Goal: Task Accomplishment & Management: Manage account settings

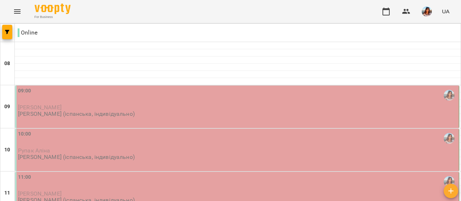
type input "**********"
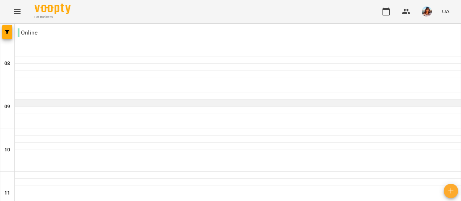
scroll to position [145, 0]
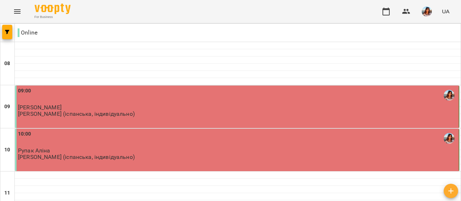
scroll to position [62, 0]
type input "**********"
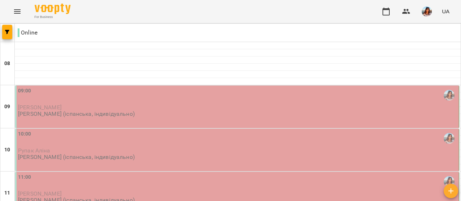
scroll to position [50, 0]
click at [425, 20] on button "button" at bounding box center [427, 11] width 19 height 19
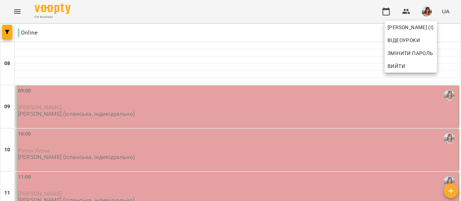
click at [14, 167] on div at bounding box center [230, 100] width 461 height 201
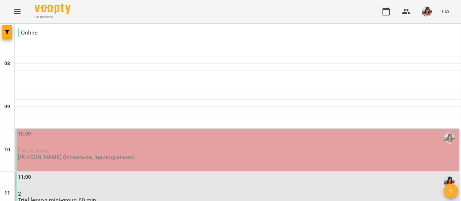
scroll to position [42, 0]
click at [424, 9] on img "button" at bounding box center [427, 11] width 10 height 10
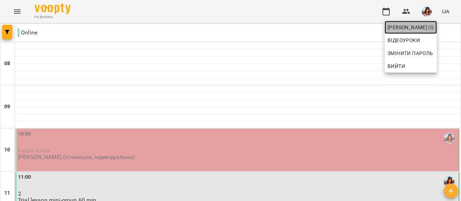
click at [414, 25] on span "[PERSON_NAME] (і)" at bounding box center [411, 27] width 46 height 9
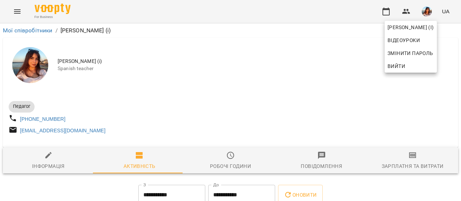
click at [226, 163] on div at bounding box center [230, 100] width 461 height 201
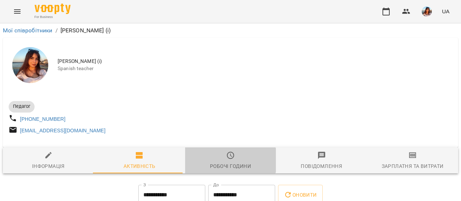
click at [228, 164] on span "Робочі години" at bounding box center [231, 160] width 83 height 19
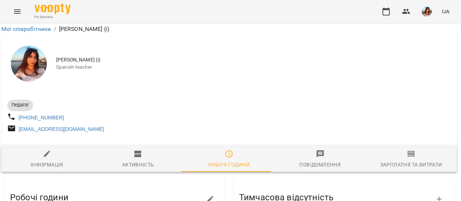
scroll to position [89, 1]
click at [208, 196] on icon "button" at bounding box center [210, 199] width 6 height 6
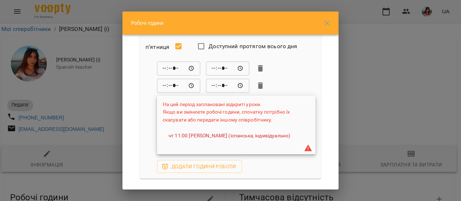
scroll to position [357, 0]
click at [261, 85] on icon "button" at bounding box center [260, 85] width 5 height 6
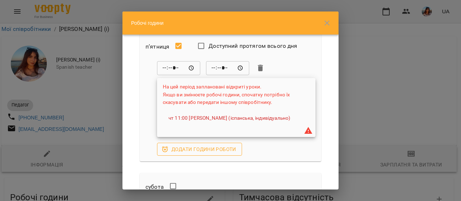
scroll to position [483, 0]
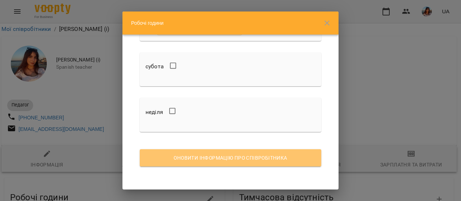
click at [233, 156] on span "Оновити інформацію про співробітника" at bounding box center [231, 158] width 170 height 9
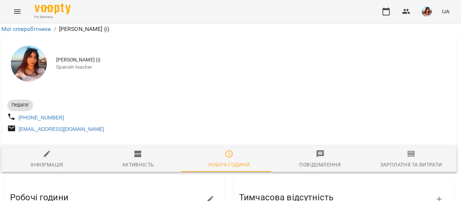
scroll to position [266, 1]
click at [17, 11] on icon "Menu" at bounding box center [17, 11] width 9 height 9
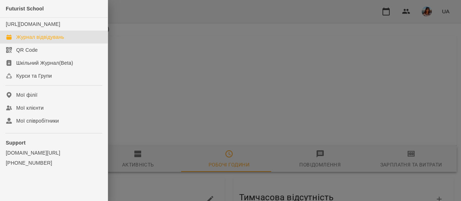
click at [28, 41] on div "Журнал відвідувань" at bounding box center [40, 37] width 48 height 7
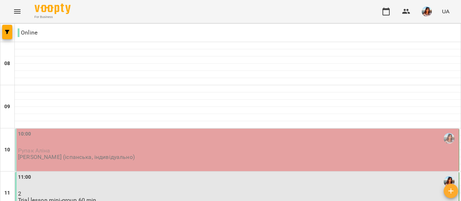
scroll to position [113, 0]
type input "**********"
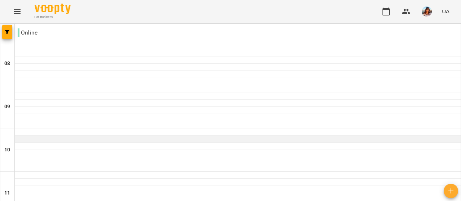
scroll to position [66, 0]
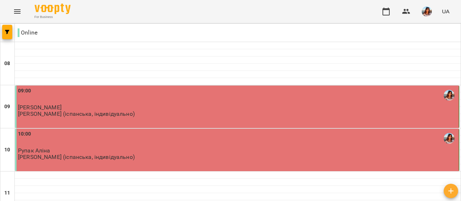
scroll to position [38, 0]
type input "**********"
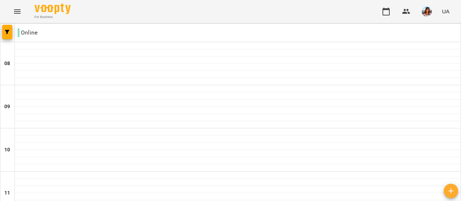
scroll to position [101, 0]
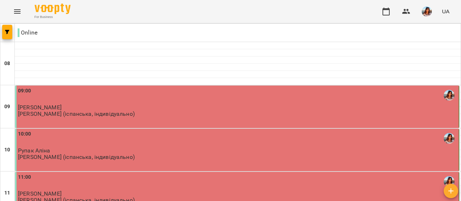
scroll to position [59, 0]
type input "**********"
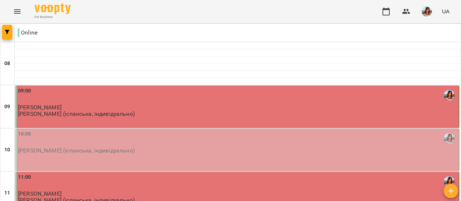
scroll to position [62, 0]
click at [426, 13] on img "button" at bounding box center [427, 11] width 10 height 10
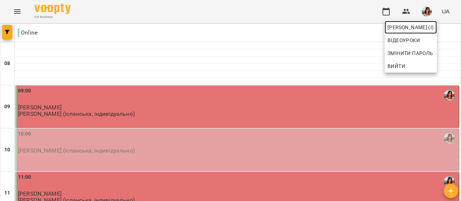
click at [395, 32] on link "[PERSON_NAME] (і)" at bounding box center [411, 27] width 52 height 13
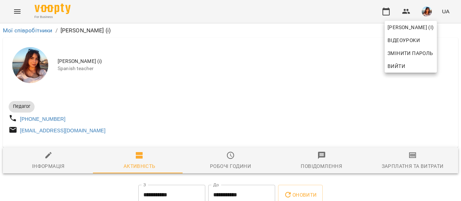
click at [226, 165] on div at bounding box center [230, 100] width 461 height 201
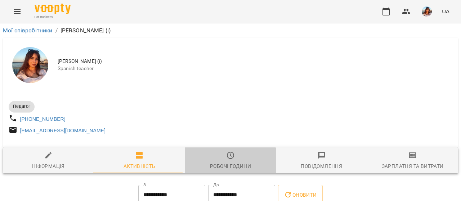
click at [226, 165] on div "Робочі години" at bounding box center [230, 166] width 41 height 9
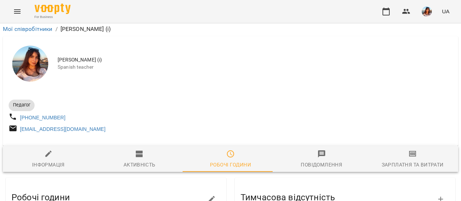
scroll to position [137, 0]
click at [213, 191] on button "button" at bounding box center [211, 199] width 17 height 17
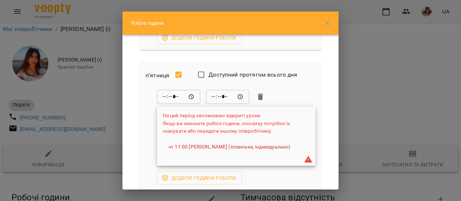
scroll to position [341, 0]
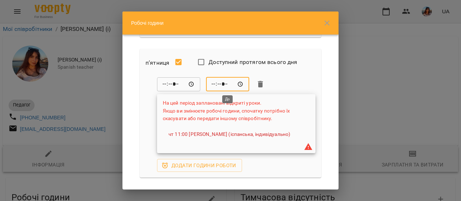
click at [215, 83] on input "*****" at bounding box center [227, 84] width 43 height 14
type input "*****"
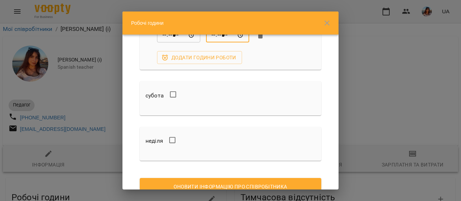
scroll to position [417, 0]
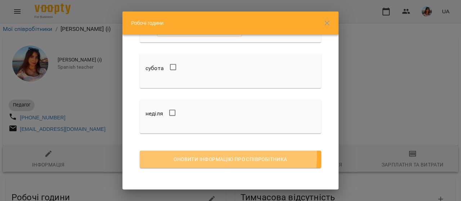
click at [215, 156] on span "Оновити інформацію про співробітника" at bounding box center [231, 159] width 170 height 9
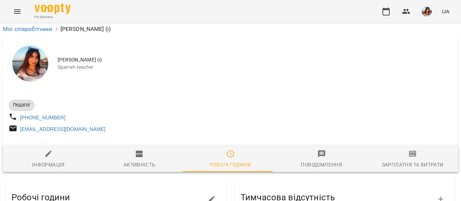
scroll to position [188, 0]
click at [19, 13] on icon "Menu" at bounding box center [17, 11] width 6 height 4
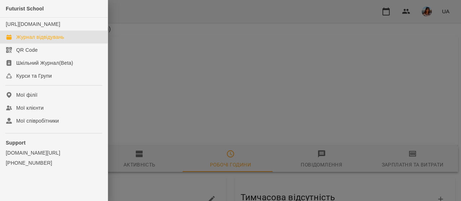
click at [33, 41] on div "Журнал відвідувань" at bounding box center [40, 37] width 48 height 7
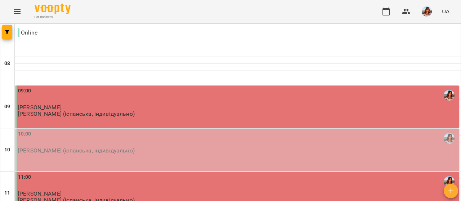
scroll to position [23, 0]
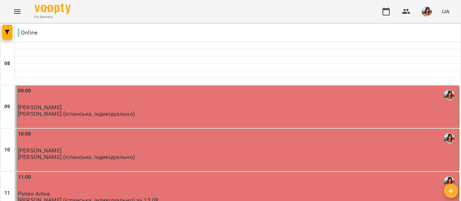
scroll to position [64, 0]
type input "**********"
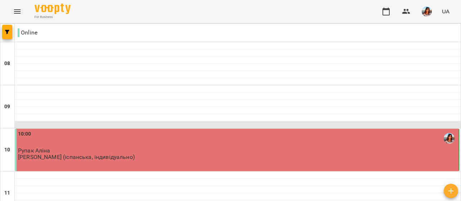
scroll to position [87, 0]
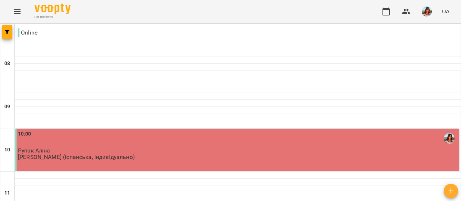
type input "**********"
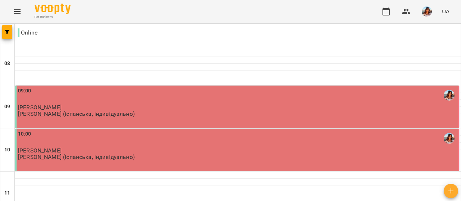
scroll to position [42, 0]
type input "**********"
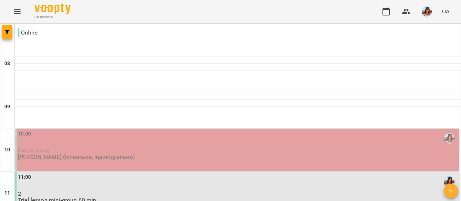
scroll to position [81, 0]
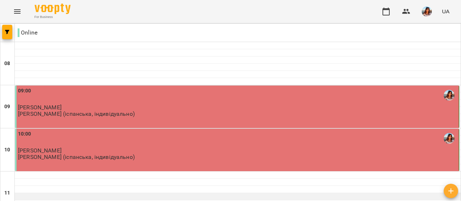
scroll to position [103, 0]
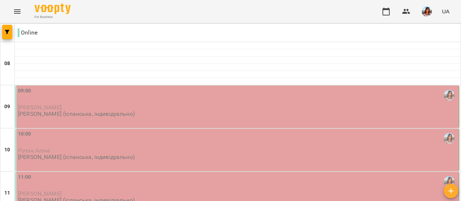
scroll to position [77, 0]
type input "**********"
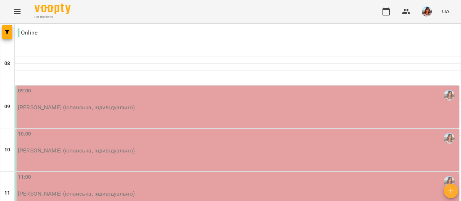
scroll to position [54, 0]
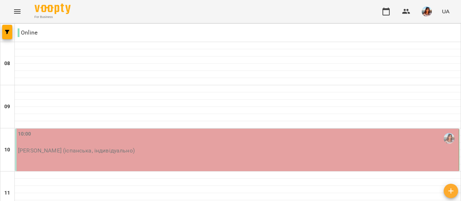
scroll to position [86, 0]
type input "**********"
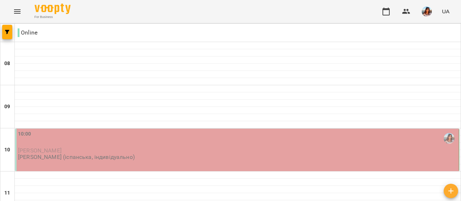
scroll to position [73, 0]
click at [12, 14] on button "Menu" at bounding box center [17, 11] width 17 height 17
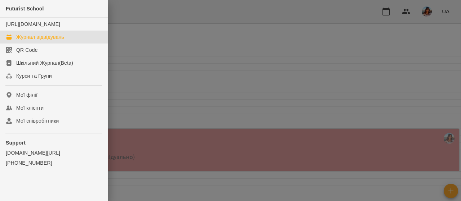
click at [311, 48] on div at bounding box center [230, 100] width 461 height 201
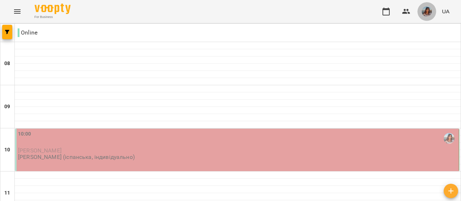
click at [424, 14] on img "button" at bounding box center [427, 11] width 10 height 10
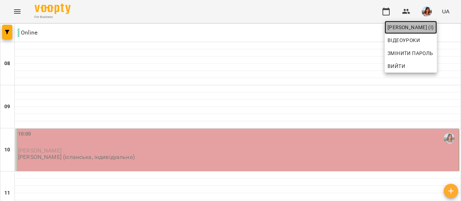
click at [420, 25] on span "[PERSON_NAME] (і)" at bounding box center [411, 27] width 46 height 9
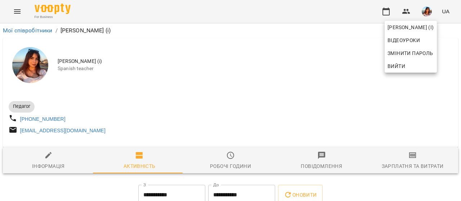
click at [221, 161] on div at bounding box center [230, 100] width 461 height 201
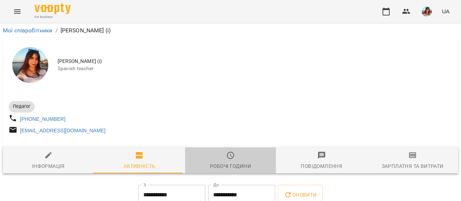
click at [226, 160] on icon "button" at bounding box center [230, 155] width 9 height 9
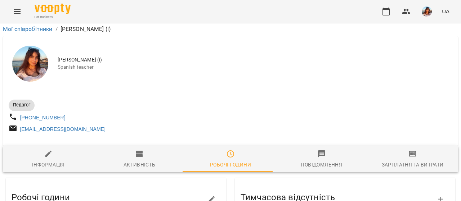
scroll to position [241, 0]
